Goal: Task Accomplishment & Management: Manage account settings

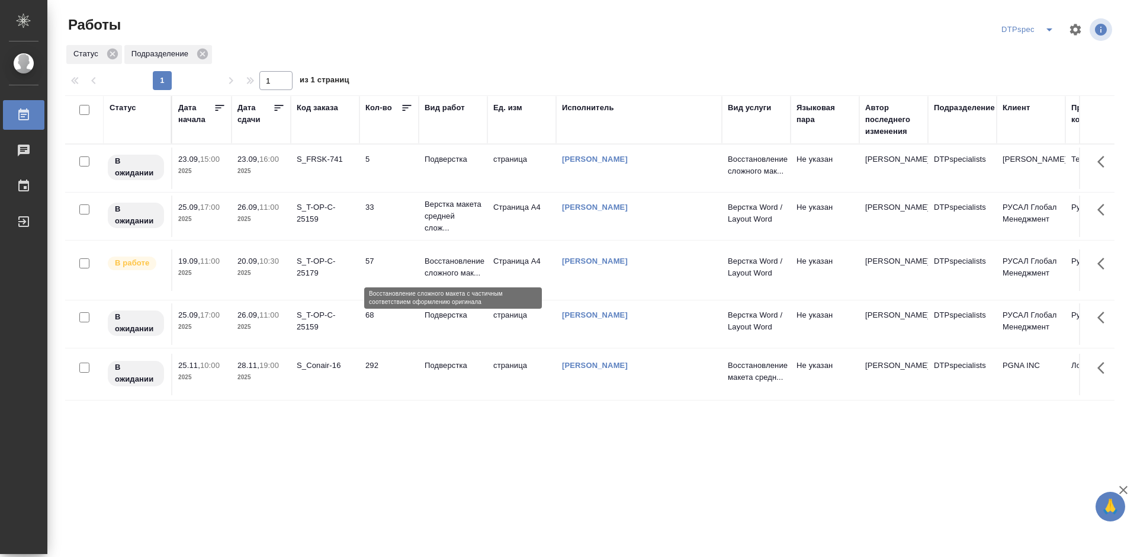
click at [454, 267] on p "Восстановление сложного мак..." at bounding box center [453, 267] width 57 height 24
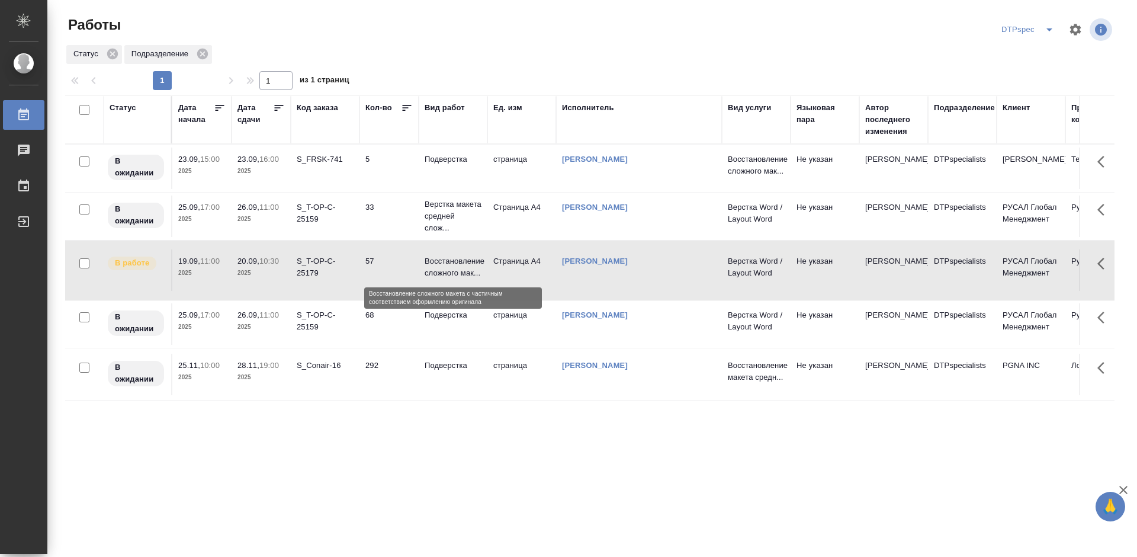
click at [454, 267] on p "Восстановление сложного мак..." at bounding box center [453, 267] width 57 height 24
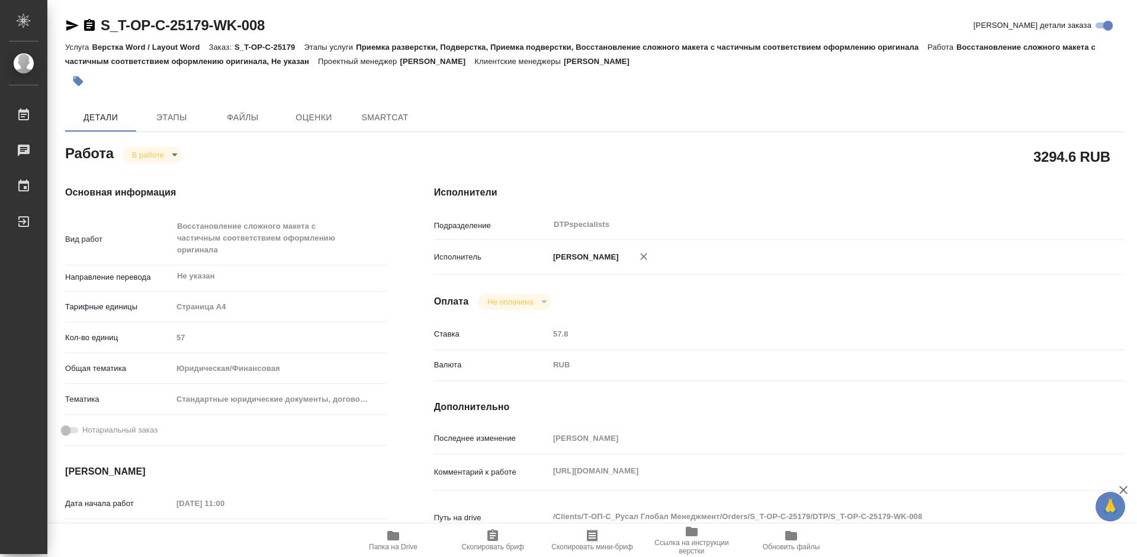
type textarea "x"
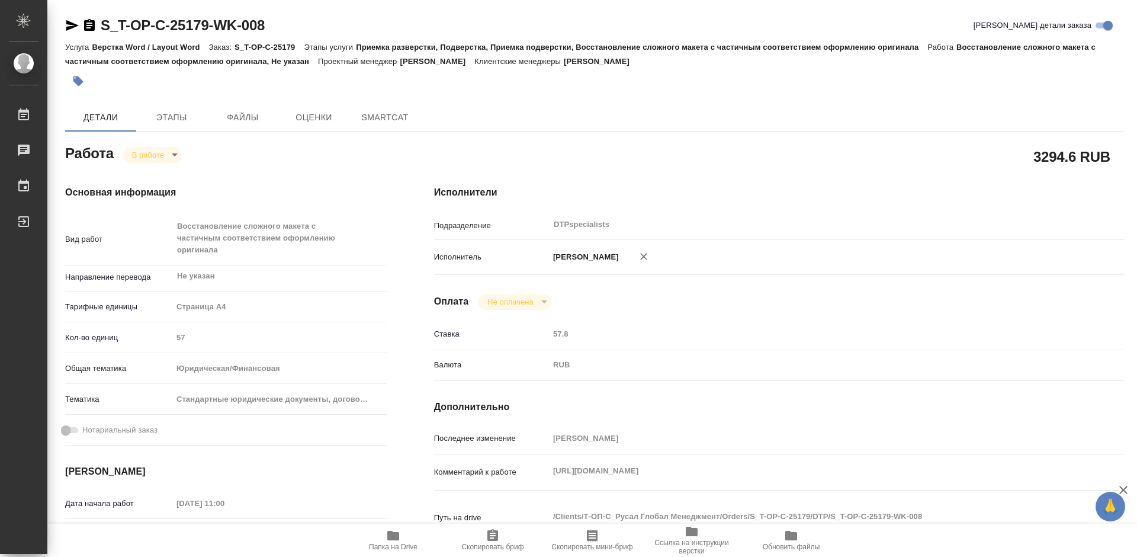
type textarea "x"
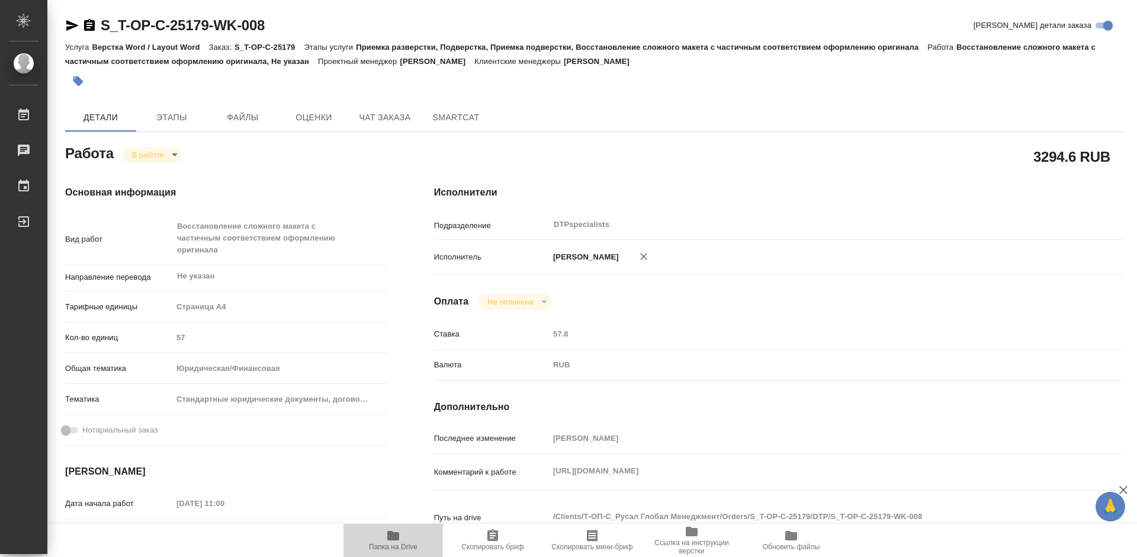
click at [388, 535] on icon "button" at bounding box center [393, 535] width 12 height 9
type textarea "x"
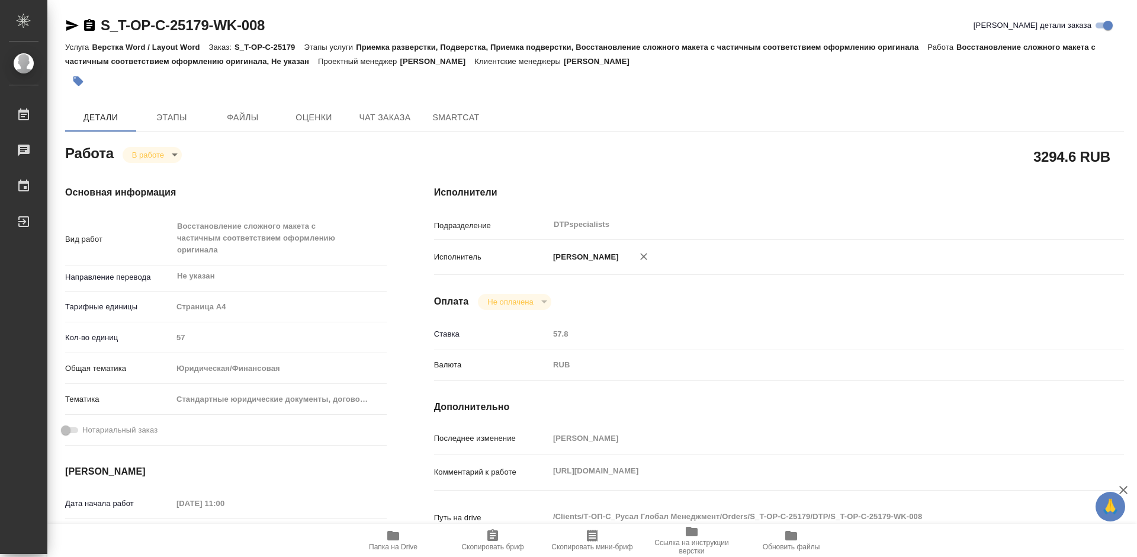
type textarea "x"
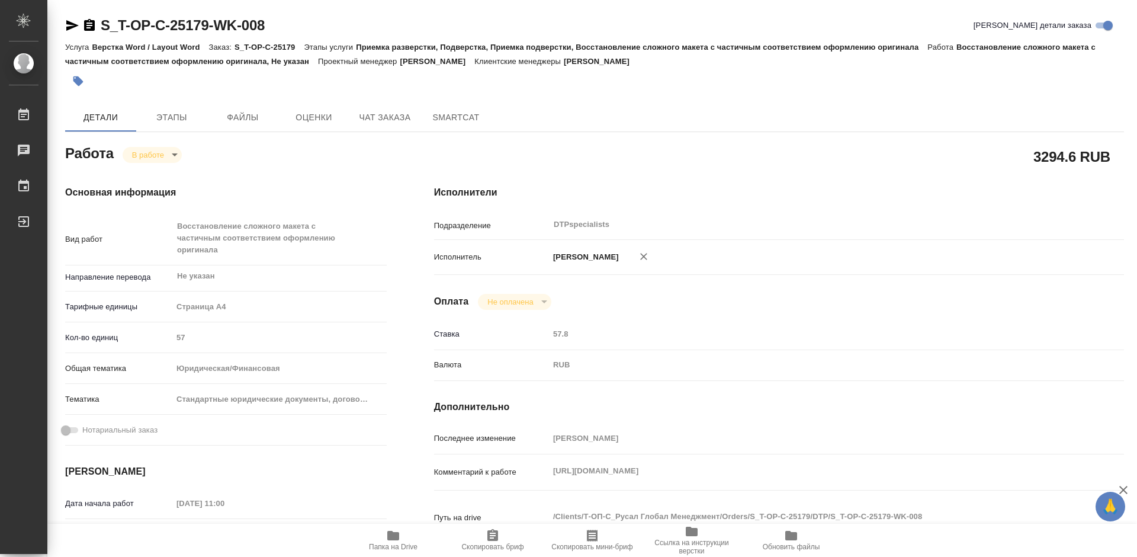
type textarea "x"
click at [147, 154] on body "🙏 .cls-1 fill:#fff; AWATERA Работы 0 Чаты График Выйти S_T-OP-C-25179-WK-008 Кр…" at bounding box center [568, 278] width 1137 height 557
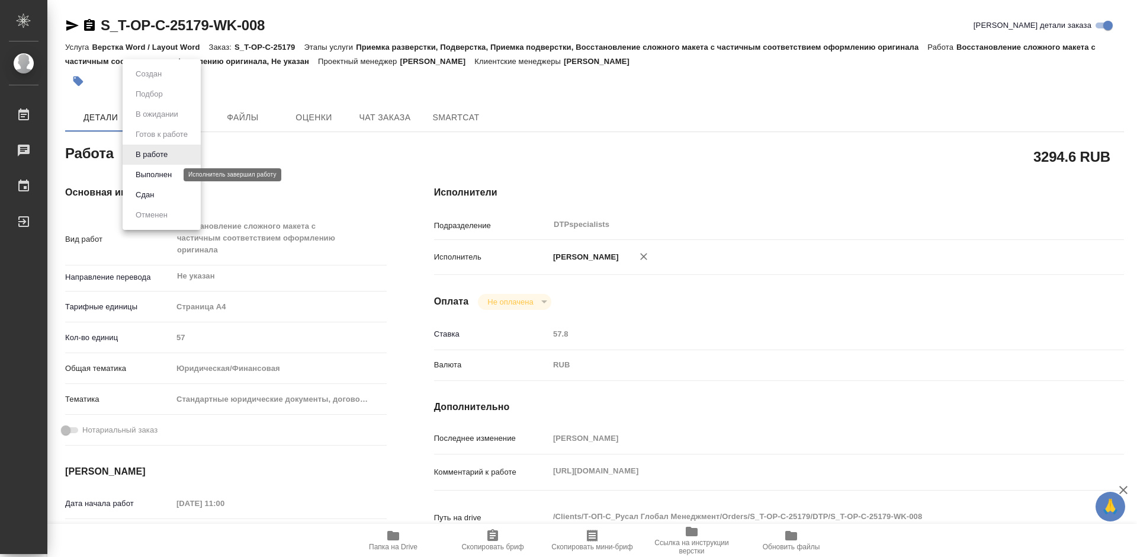
click at [156, 172] on button "Выполнен" at bounding box center [153, 174] width 43 height 13
type textarea "x"
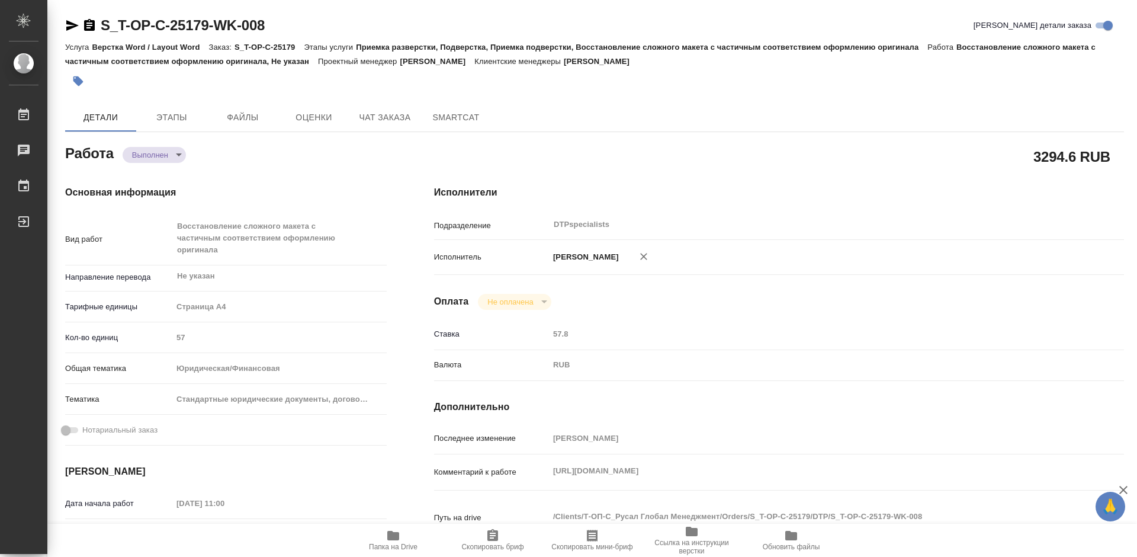
type textarea "x"
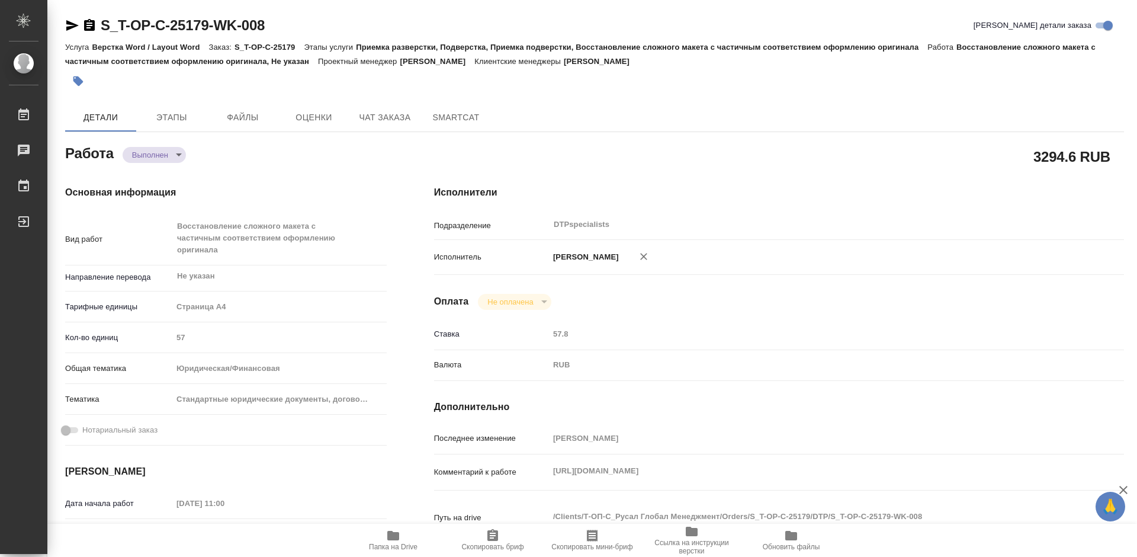
type textarea "x"
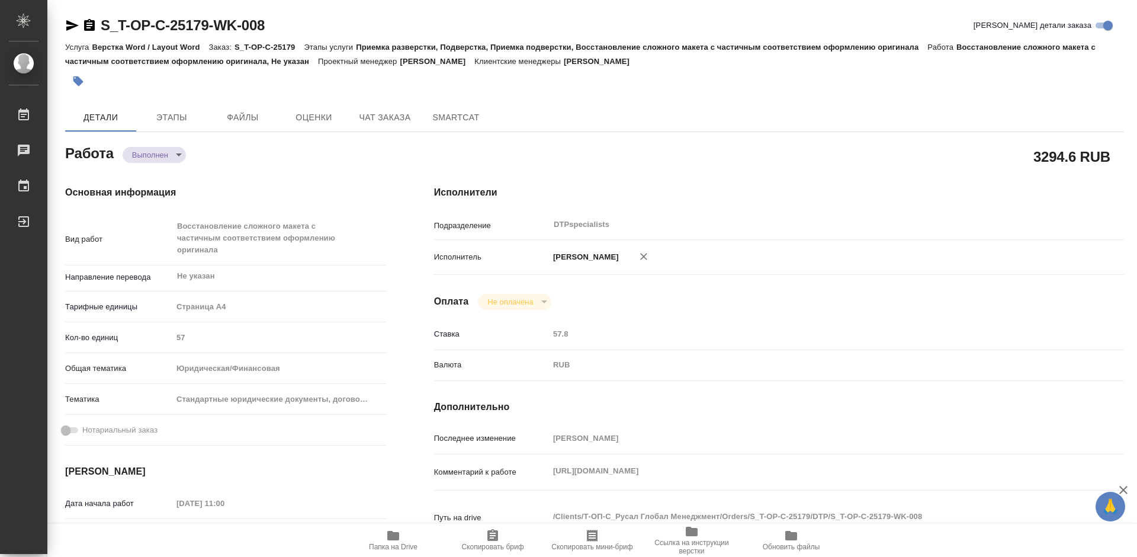
type textarea "x"
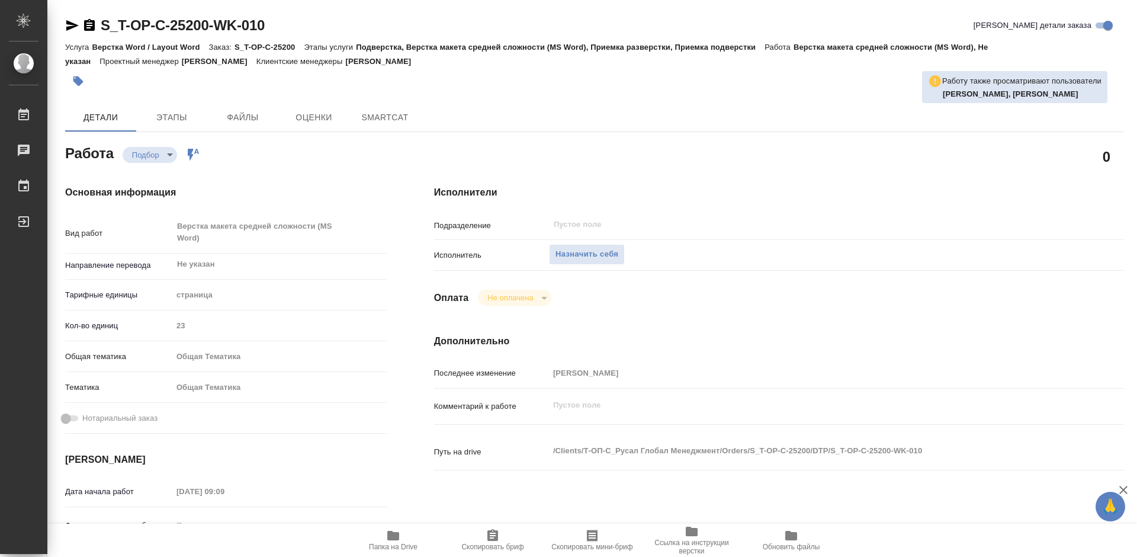
type textarea "x"
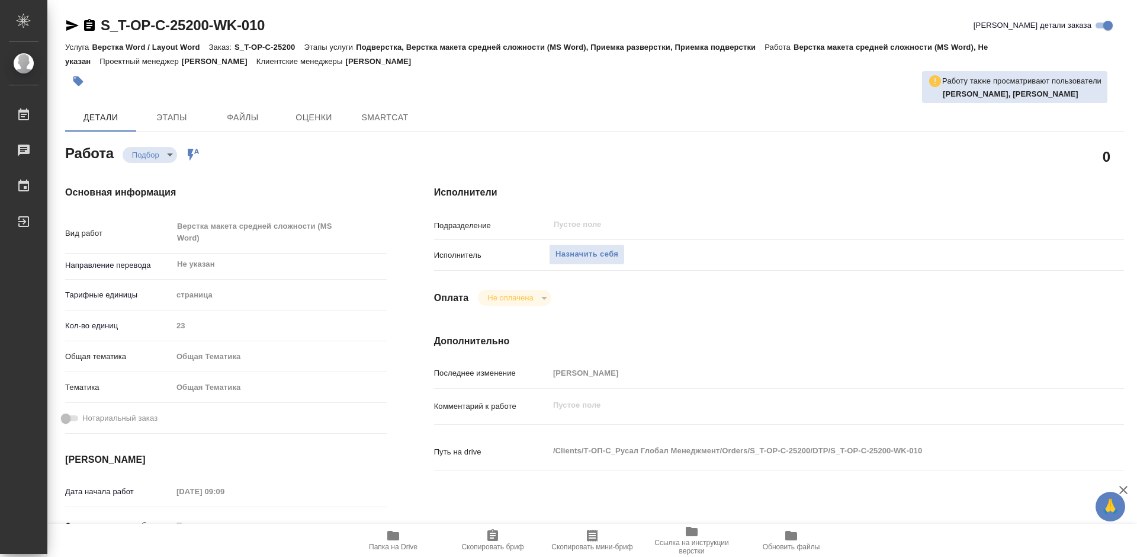
type textarea "x"
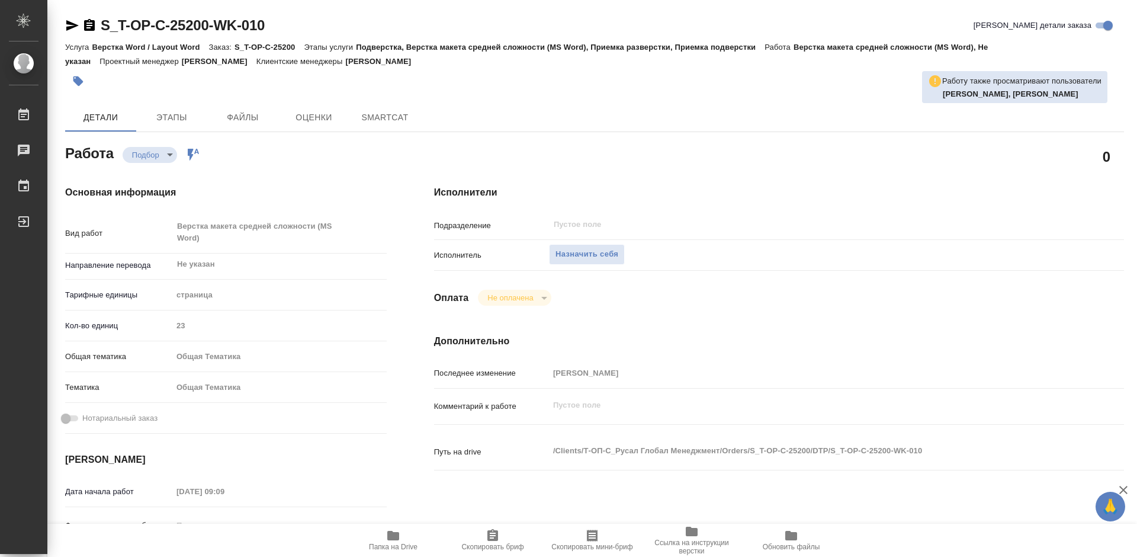
type textarea "x"
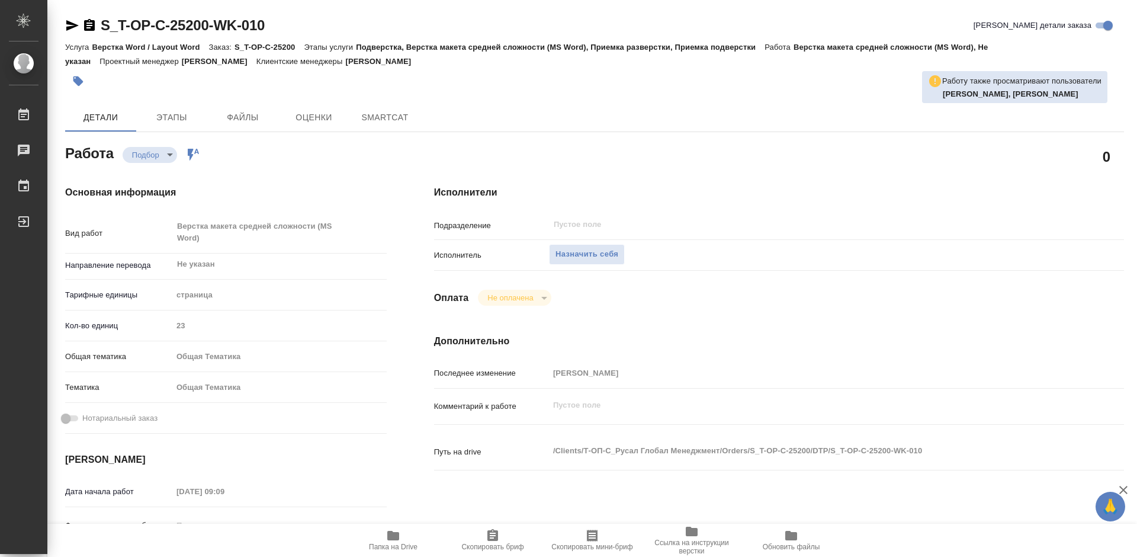
type textarea "x"
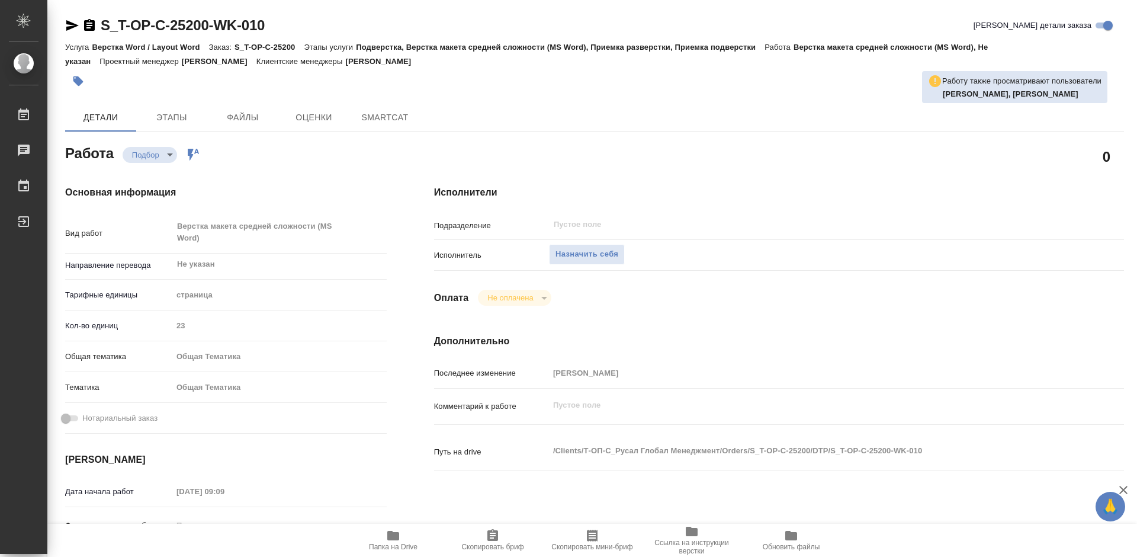
type textarea "x"
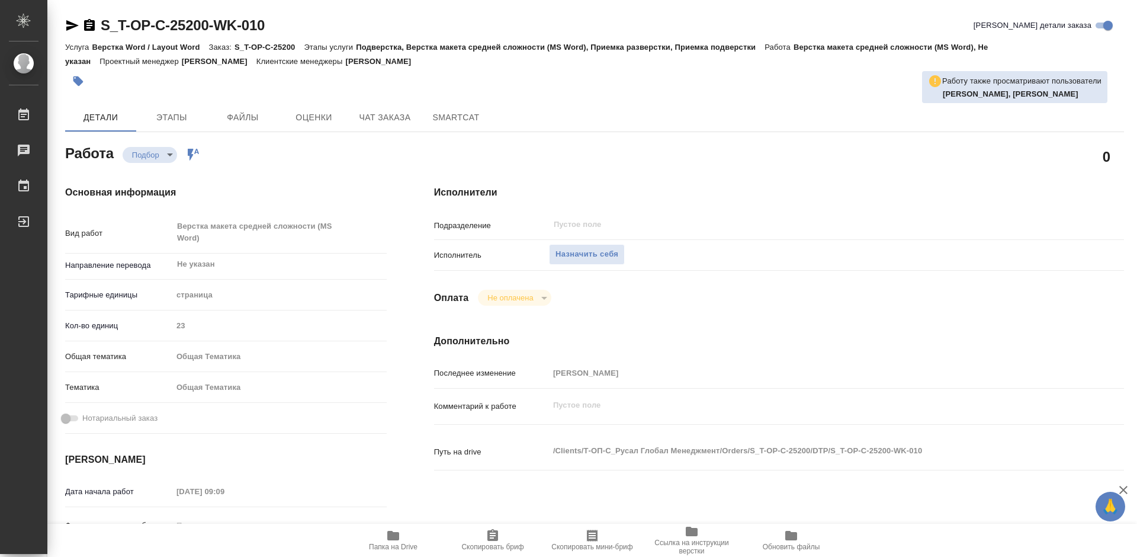
type textarea "x"
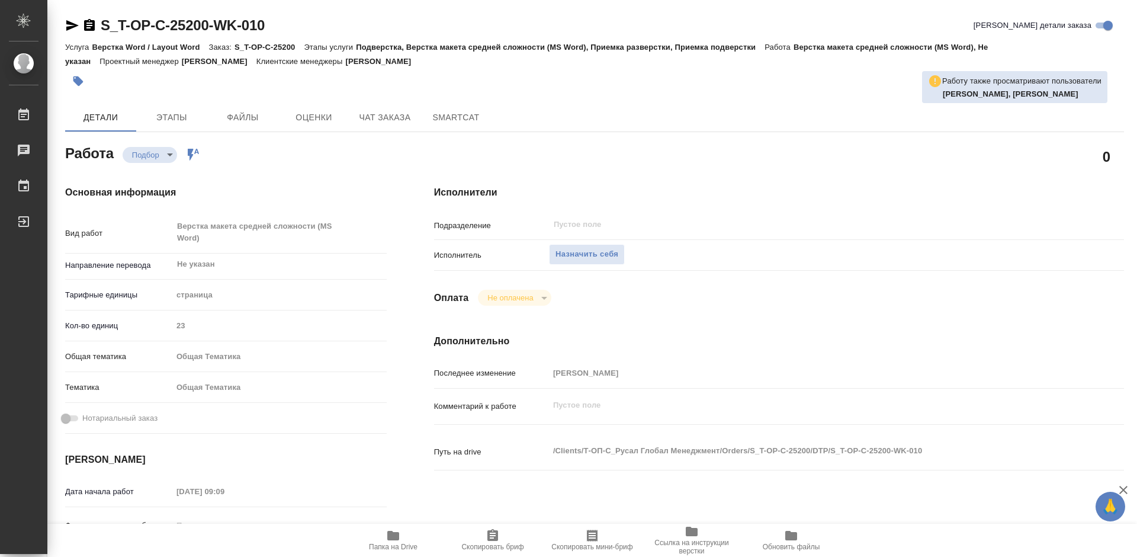
type textarea "x"
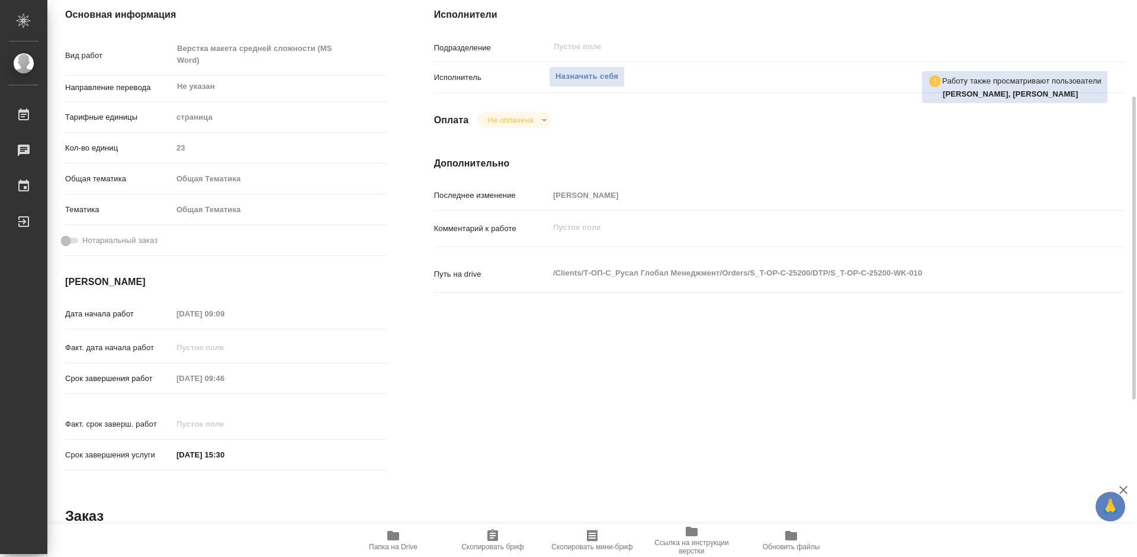
scroll to position [237, 0]
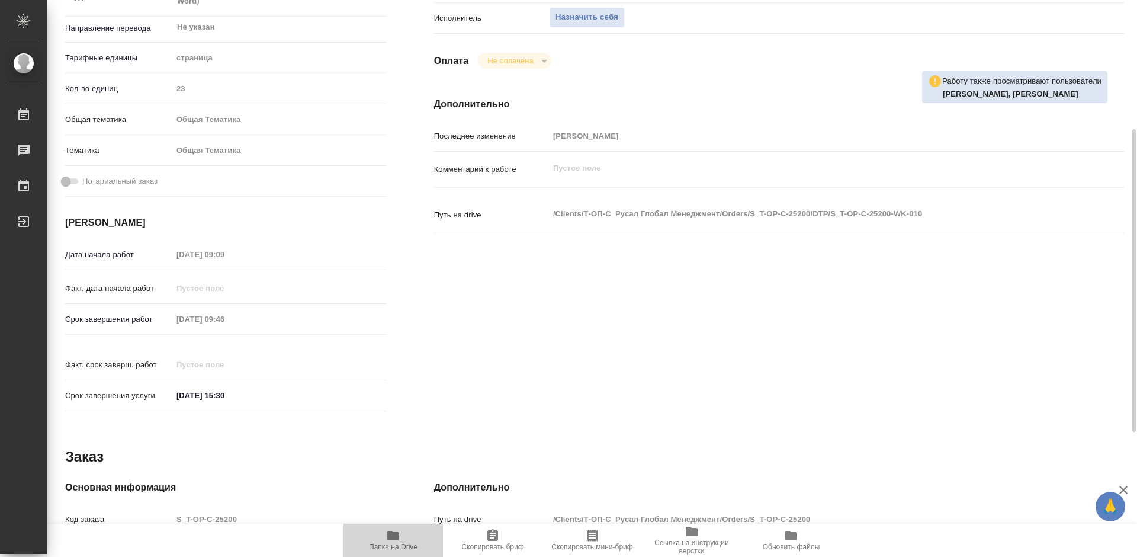
click at [389, 540] on icon "button" at bounding box center [393, 535] width 12 height 9
